Goal: Information Seeking & Learning: Find specific fact

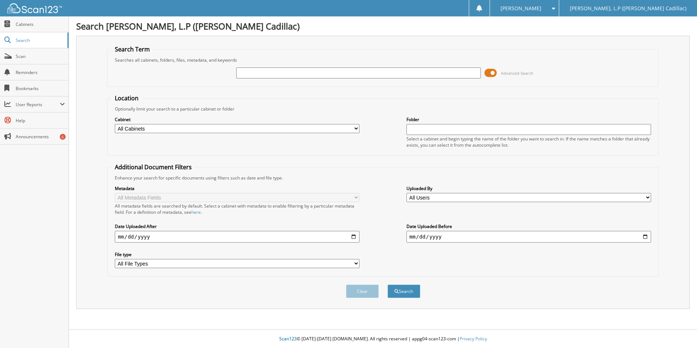
click at [255, 73] on input "text" at bounding box center [358, 72] width 245 height 11
type input "68234"
click at [388, 285] on button "Search" at bounding box center [404, 291] width 33 height 13
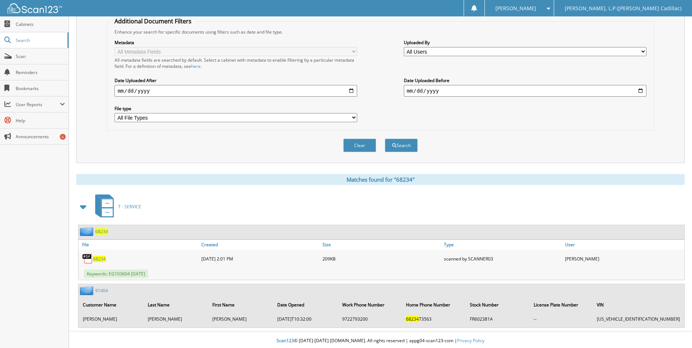
scroll to position [148, 0]
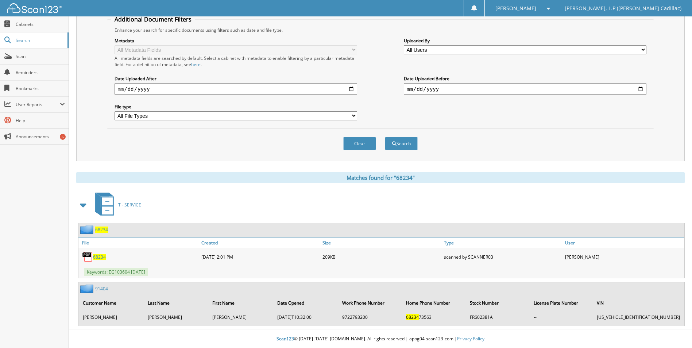
click at [104, 230] on span "68234" at bounding box center [101, 230] width 13 height 6
